Goal: Information Seeking & Learning: Find specific fact

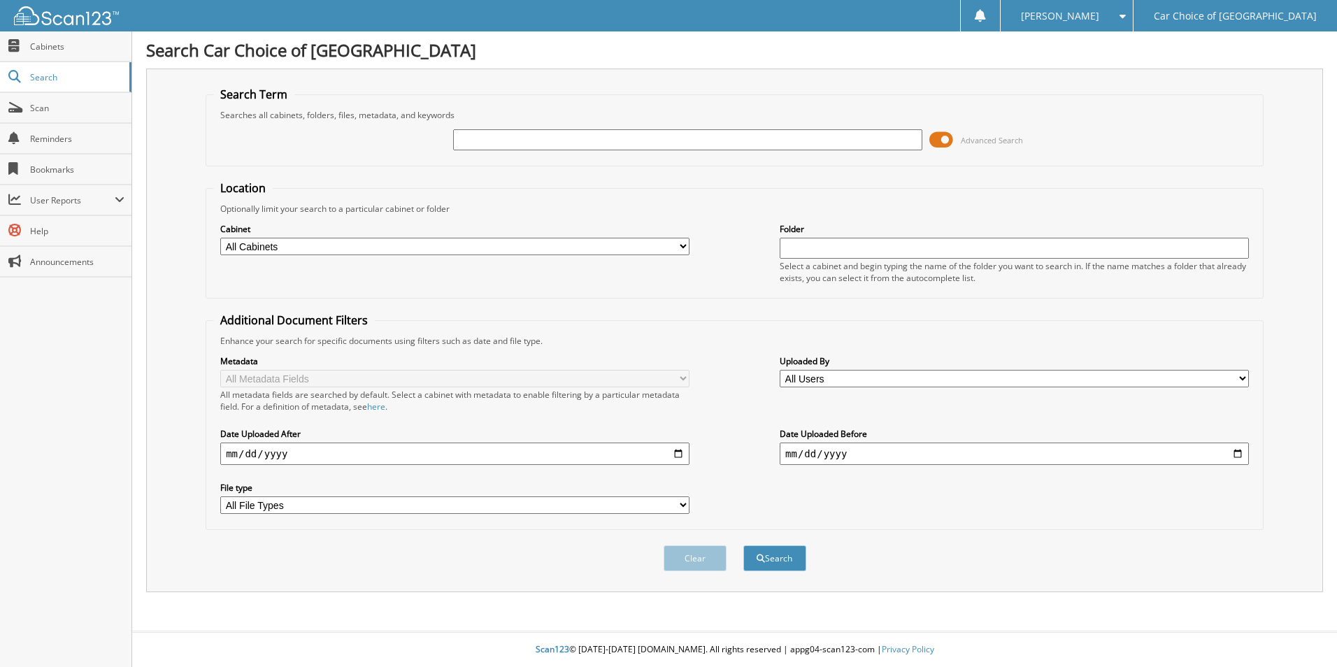
click at [461, 138] on input "text" at bounding box center [687, 139] width 469 height 21
drag, startPoint x: 461, startPoint y: 138, endPoint x: 455, endPoint y: 150, distance: 13.8
drag, startPoint x: 455, startPoint y: 150, endPoint x: 462, endPoint y: 135, distance: 16.6
type input "W1N4N4HB1MJ270329"
click at [757, 562] on span "submit" at bounding box center [761, 559] width 8 height 8
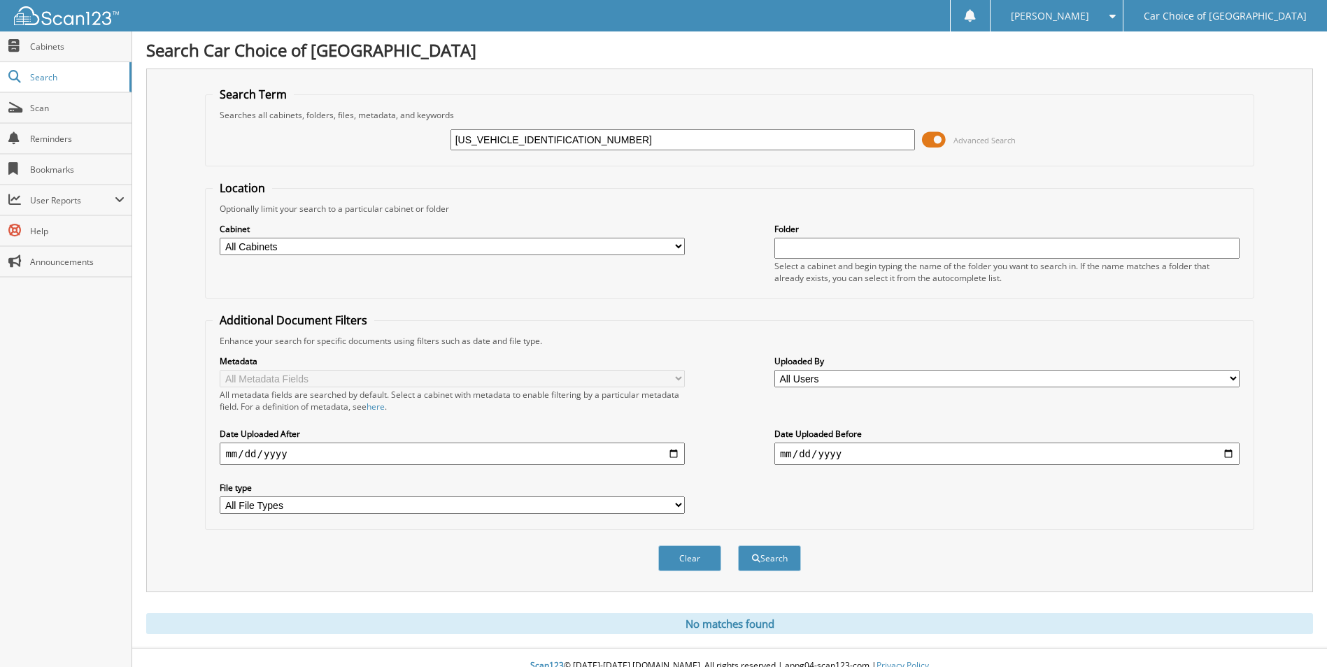
drag, startPoint x: 582, startPoint y: 137, endPoint x: 453, endPoint y: 149, distance: 129.2
click at [453, 149] on input "W1N4N4HB1MJ270329" at bounding box center [682, 139] width 465 height 21
click at [606, 76] on div "Search Term Searches all cabinets, folders, files, metadata, and keywords Advan…" at bounding box center [729, 331] width 1167 height 524
click at [655, 80] on div "Search Term Searches all cabinets, folders, files, metadata, and keywords Advan…" at bounding box center [729, 331] width 1167 height 524
click at [462, 134] on input "text" at bounding box center [682, 139] width 465 height 21
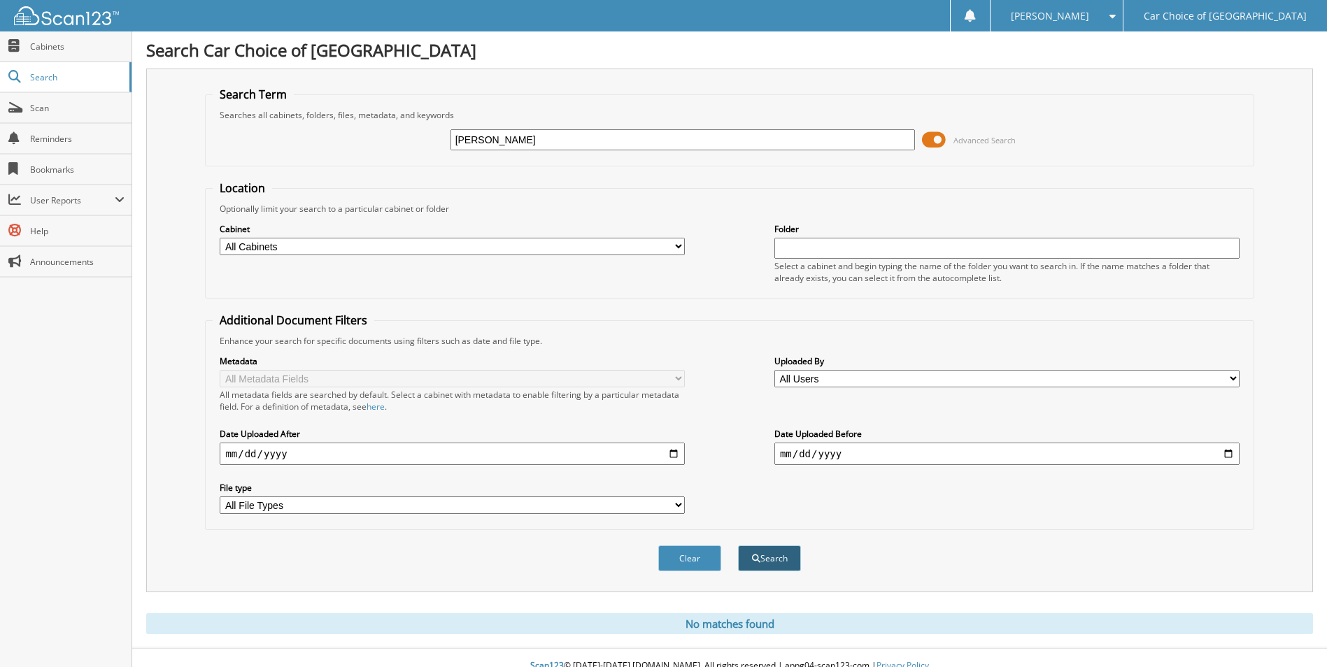
type input "[PERSON_NAME]"
click at [776, 564] on button "Search" at bounding box center [769, 559] width 63 height 26
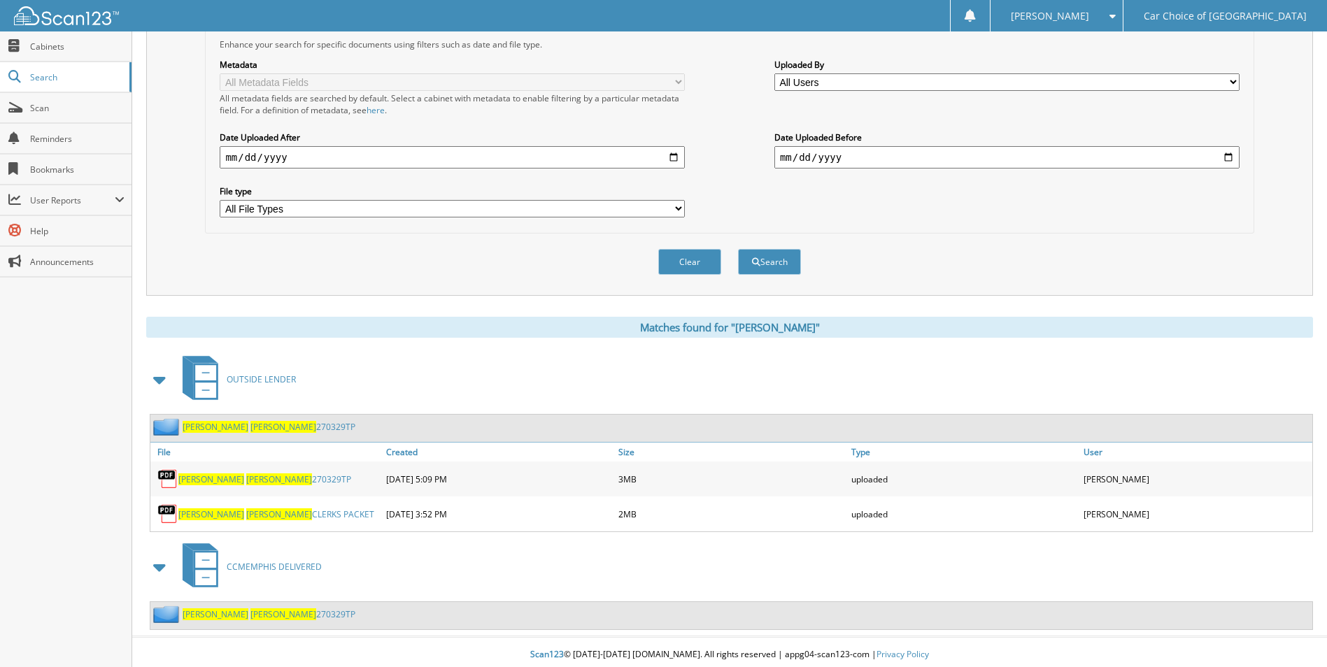
scroll to position [302, 0]
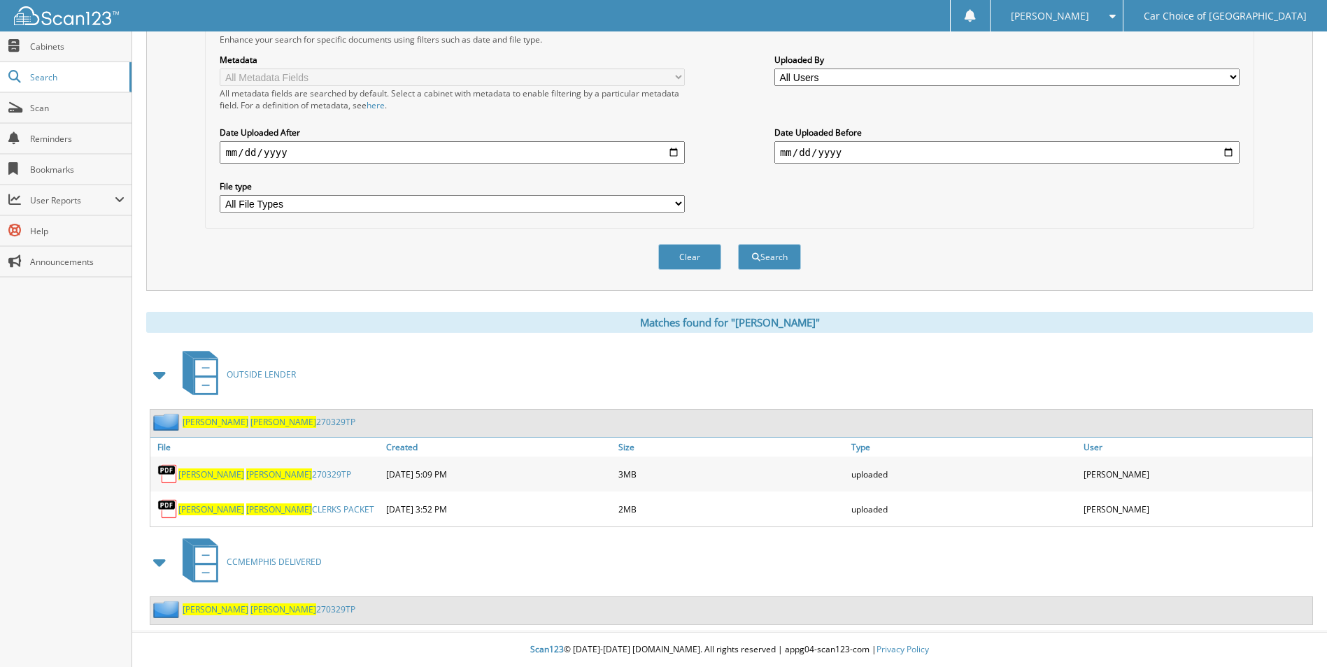
click at [246, 471] on span "[PERSON_NAME]" at bounding box center [279, 475] width 66 height 12
